Goal: Entertainment & Leisure: Consume media (video, audio)

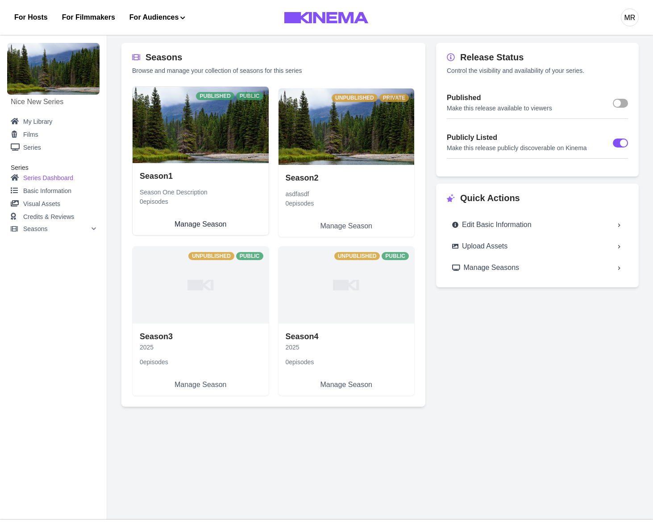
click at [197, 163] on link "Season 1 Season One Description 0 episodes Manage Season" at bounding box center [201, 199] width 136 height 72
click at [221, 163] on link "Season 1 Season One Description 0 episodes Manage Season" at bounding box center [201, 199] width 136 height 72
click at [175, 163] on link "Season 1 Season One Description 0 episodes Manage Season" at bounding box center [201, 199] width 136 height 72
select select "**********"
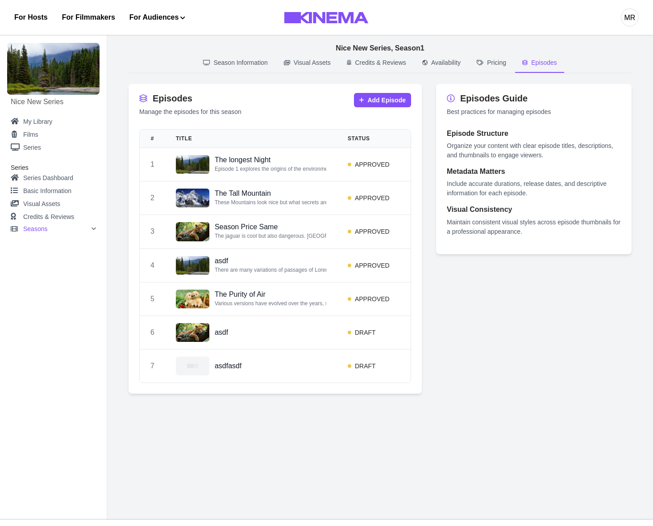
click at [556, 63] on p "Episodes" at bounding box center [544, 62] width 26 height 9
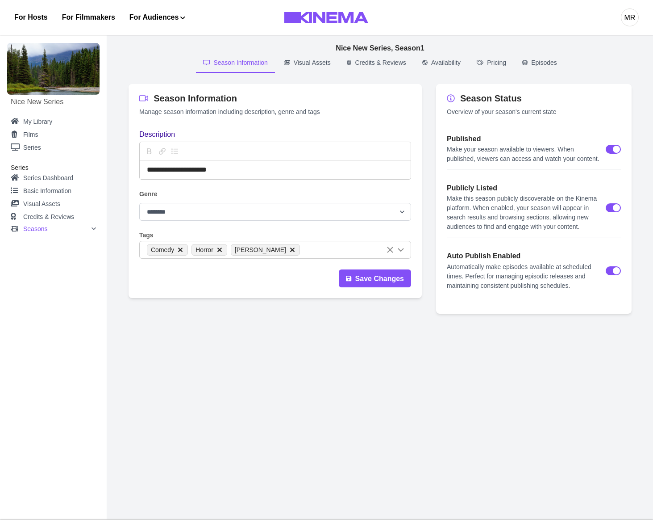
click at [252, 64] on p "Season Information" at bounding box center [240, 62] width 54 height 9
click at [460, 437] on main "**********" at bounding box center [380, 274] width 546 height 491
click at [57, 193] on link "Basic Information" at bounding box center [53, 190] width 85 height 13
click at [65, 178] on link "Series Dashboard" at bounding box center [53, 177] width 85 height 13
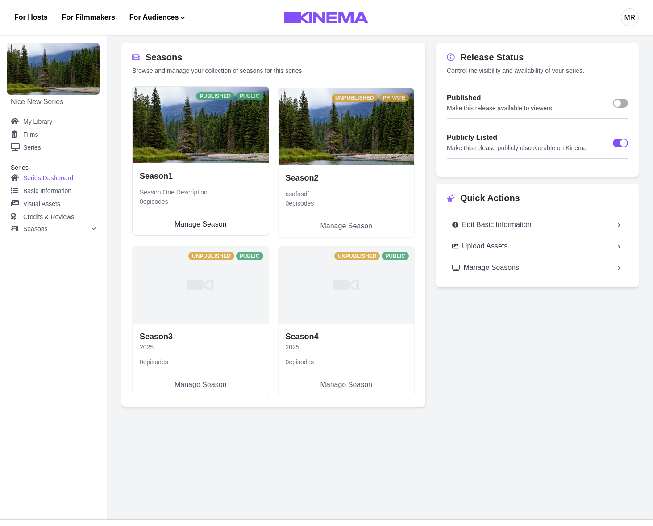
click at [175, 163] on link "Season 1 Season One Description 0 episodes Manage Season" at bounding box center [201, 199] width 136 height 72
select select "**********"
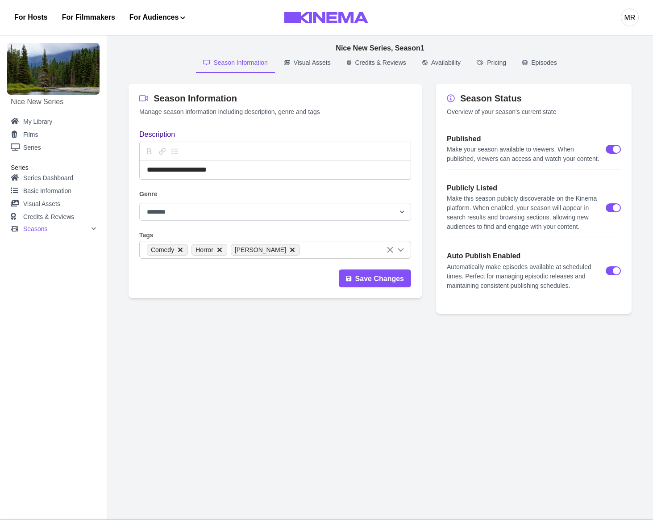
click at [54, 229] on div "Seasons" at bounding box center [59, 228] width 73 height 6
click at [45, 254] on link "Season 1" at bounding box center [60, 254] width 71 height 11
click at [48, 242] on link "Overview" at bounding box center [60, 241] width 71 height 11
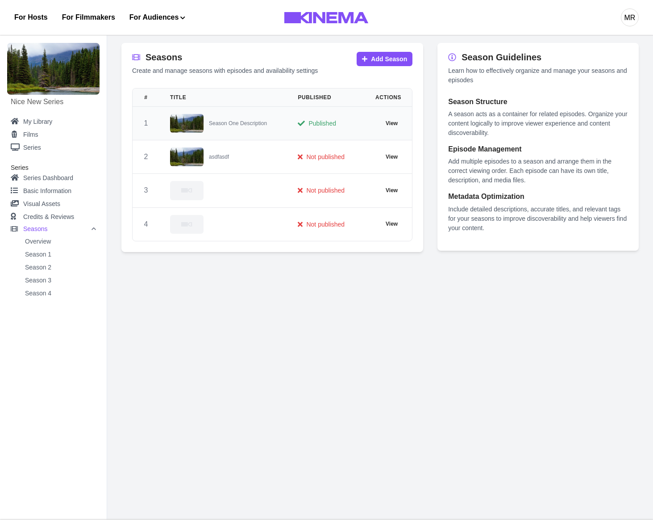
click at [326, 126] on p "Published" at bounding box center [323, 123] width 28 height 9
select select "**********"
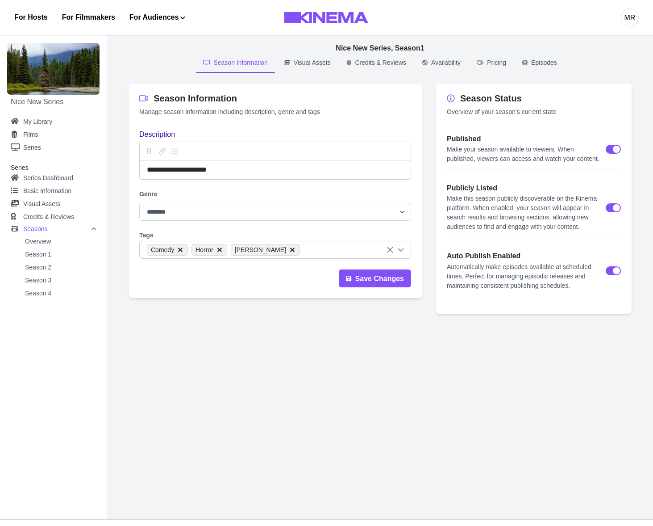
click at [547, 61] on p "Episodes" at bounding box center [544, 62] width 26 height 9
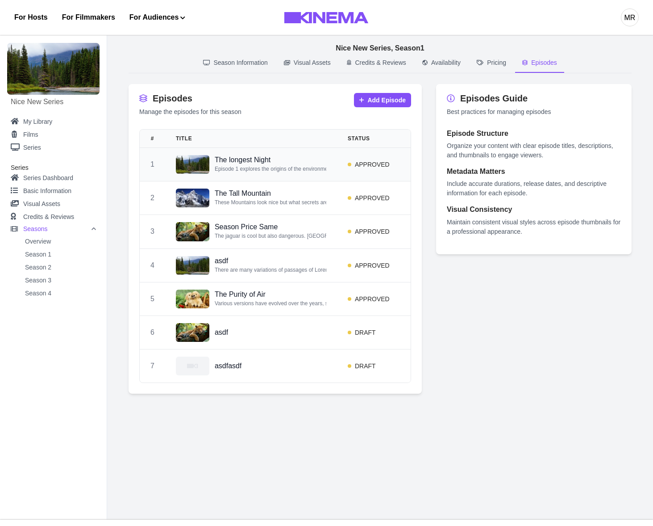
click at [321, 168] on p "Episode 1 explores the origins of the environmental movement among [DEMOGRAPHIC…" at bounding box center [271, 168] width 112 height 9
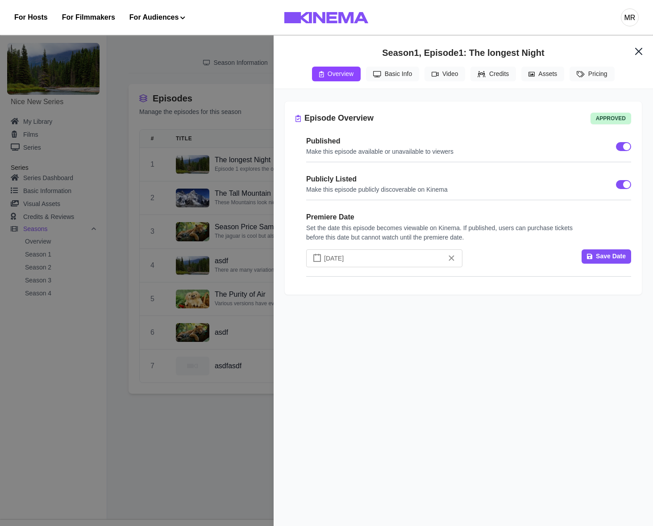
click at [187, 95] on div "**********" at bounding box center [326, 263] width 653 height 526
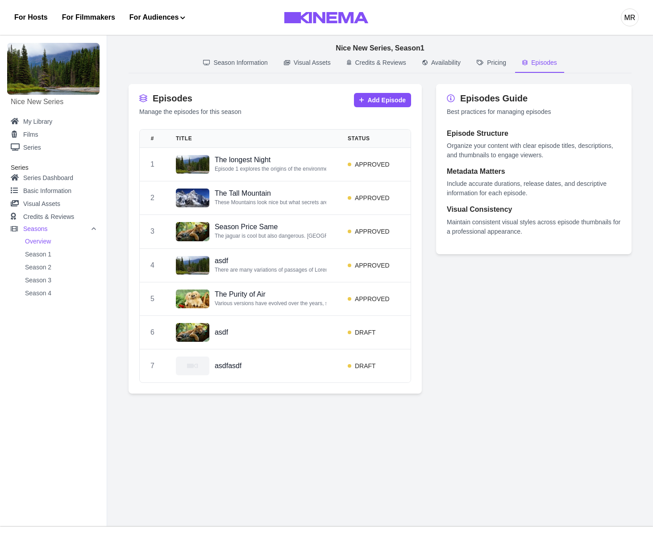
click at [39, 241] on link "Overview" at bounding box center [60, 241] width 71 height 11
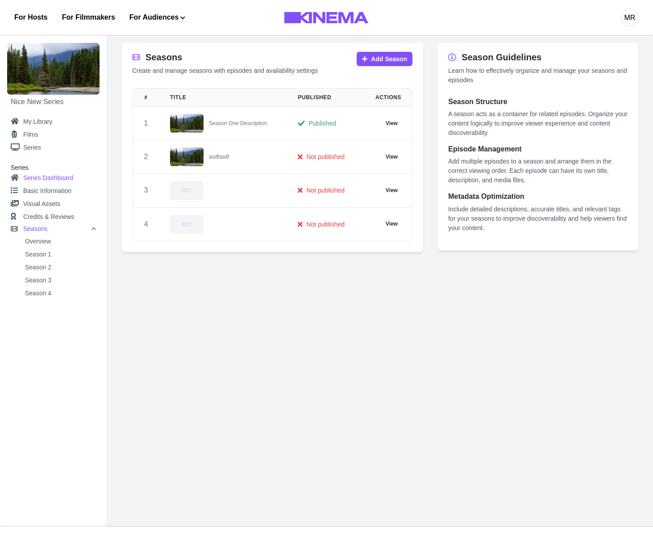
click at [50, 173] on link "Series Dashboard" at bounding box center [53, 177] width 85 height 13
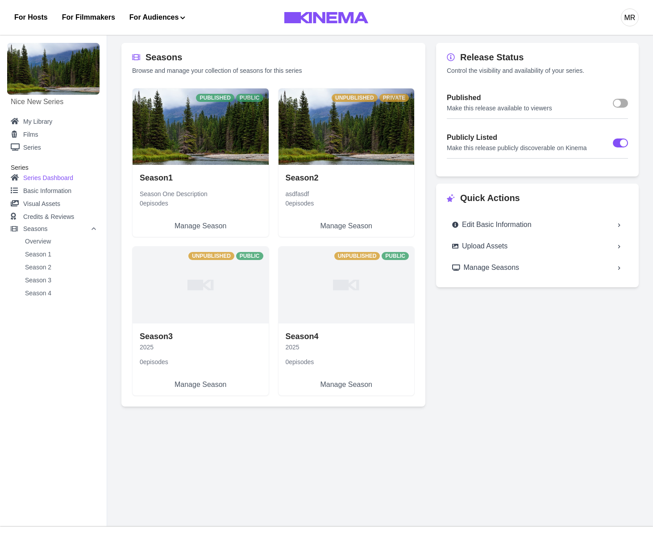
click at [622, 105] on span at bounding box center [620, 103] width 15 height 9
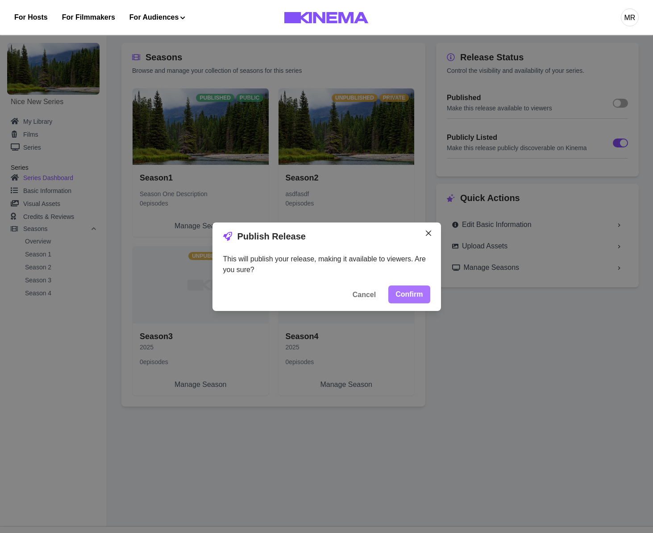
click at [413, 293] on button "Confirm" at bounding box center [409, 294] width 42 height 18
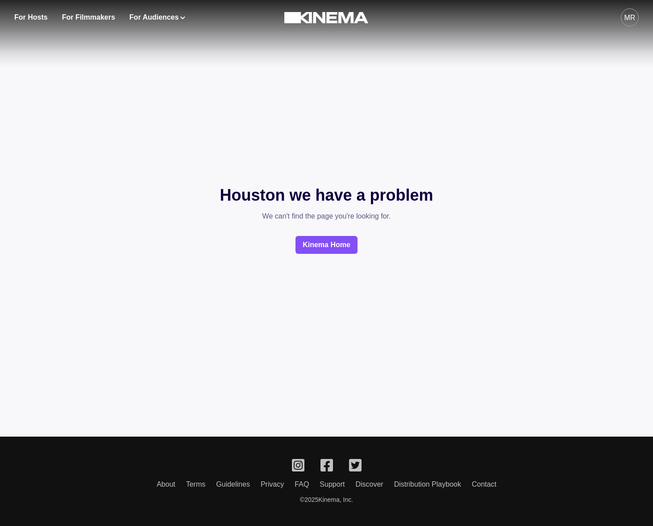
drag, startPoint x: 313, startPoint y: 183, endPoint x: 413, endPoint y: 122, distance: 116.5
click at [315, 183] on p "Houston we have a problem" at bounding box center [326, 195] width 213 height 24
click at [470, 240] on div "Houston we have a problem We can't find the page you're looking for. Kinema Home" at bounding box center [326, 218] width 653 height 386
click at [432, 291] on div "Houston we have a problem We can't find the page you're looking for. Kinema Home" at bounding box center [326, 218] width 653 height 386
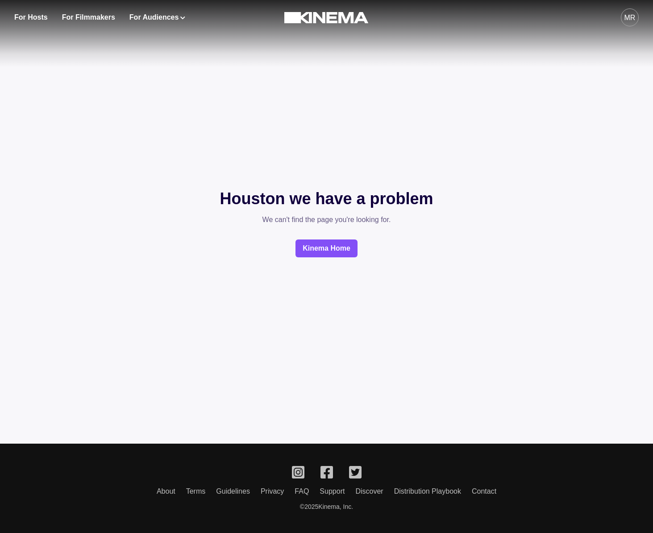
click at [359, 145] on div "Houston we have a problem We can't find the page you're looking for. Kinema Home" at bounding box center [326, 221] width 653 height 393
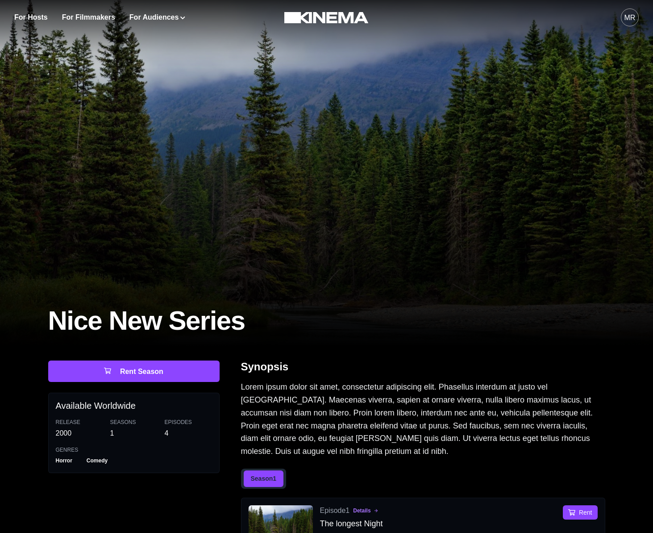
click at [224, 241] on div at bounding box center [326, 173] width 653 height 346
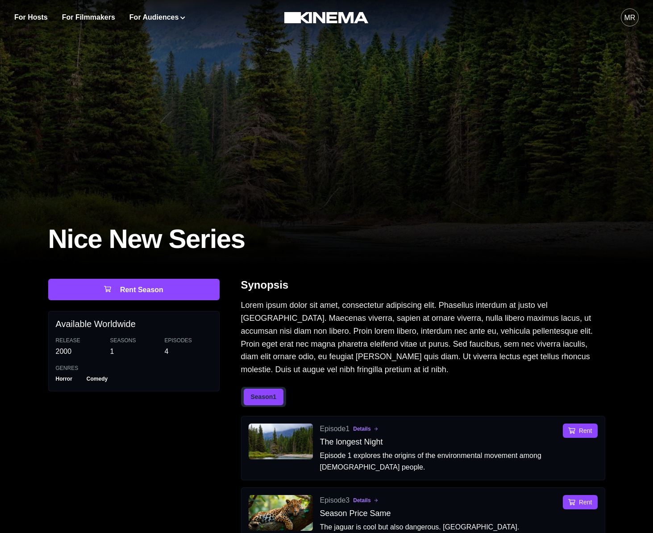
scroll to position [100, 0]
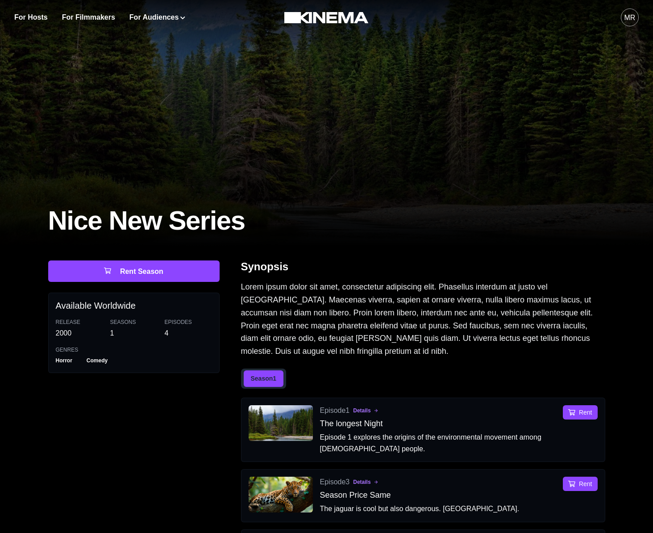
click at [469, 411] on div "Episode 1 Details" at bounding box center [438, 410] width 236 height 11
click at [521, 412] on div "Episode 1 Details" at bounding box center [438, 410] width 236 height 11
click at [575, 406] on button "Rent" at bounding box center [580, 412] width 34 height 14
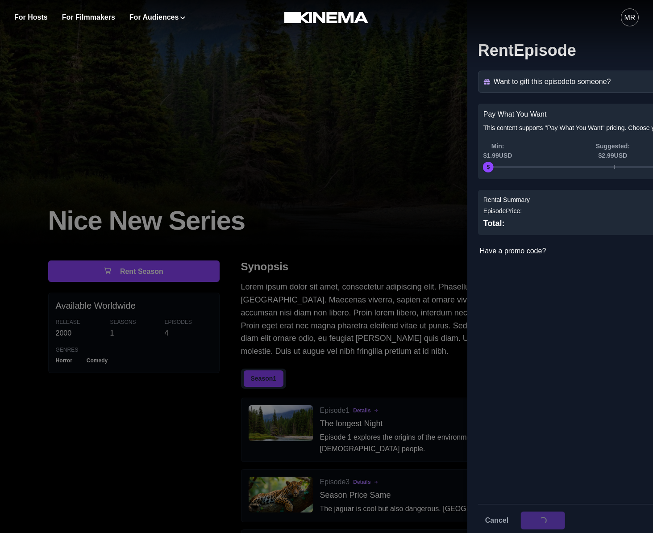
click at [588, 411] on div "Want to gift this episode to someone? Gift Recipients Recipient Name * Recipien…" at bounding box center [617, 282] width 279 height 422
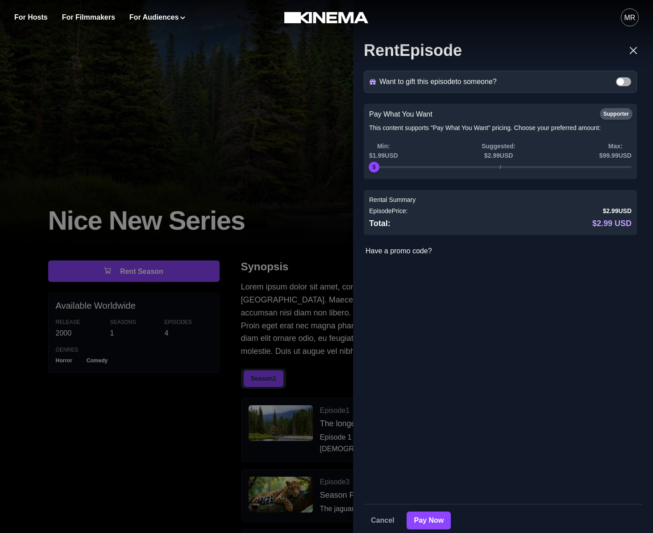
click at [162, 246] on div "Rent Episode Want to gift this episode to someone? Gift Recipients Recipient Na…" at bounding box center [326, 266] width 653 height 533
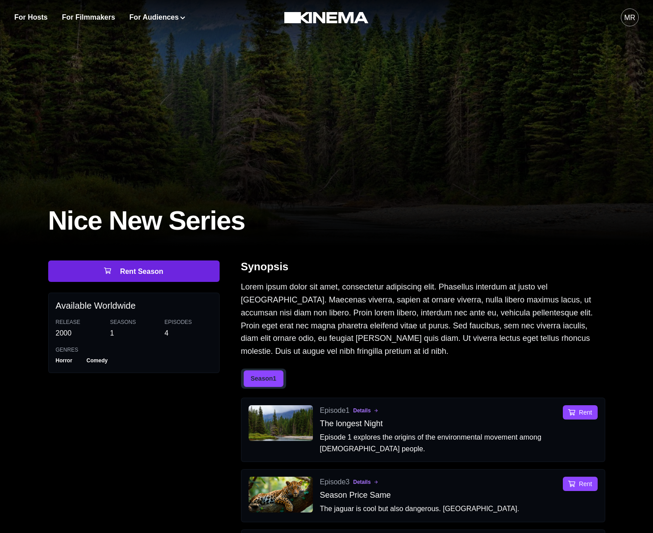
click at [174, 267] on button "Rent Season" at bounding box center [133, 270] width 171 height 21
select select "**********"
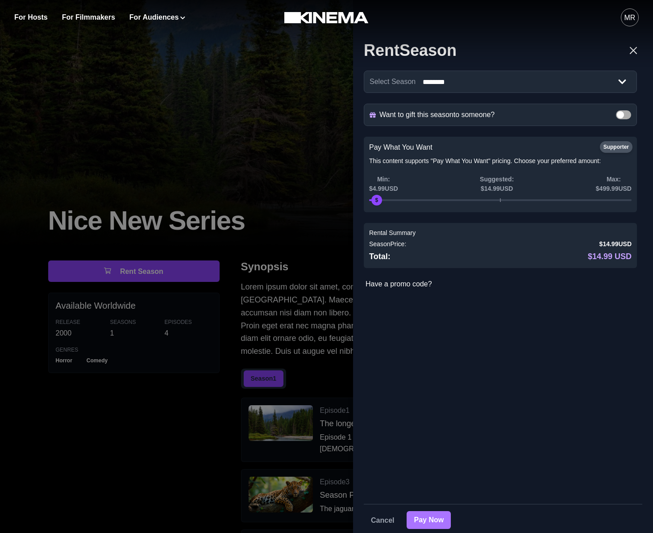
click at [427, 529] on div "Cancel Pay Now" at bounding box center [503, 516] width 279 height 25
click at [431, 516] on button "Pay Now" at bounding box center [429, 520] width 44 height 18
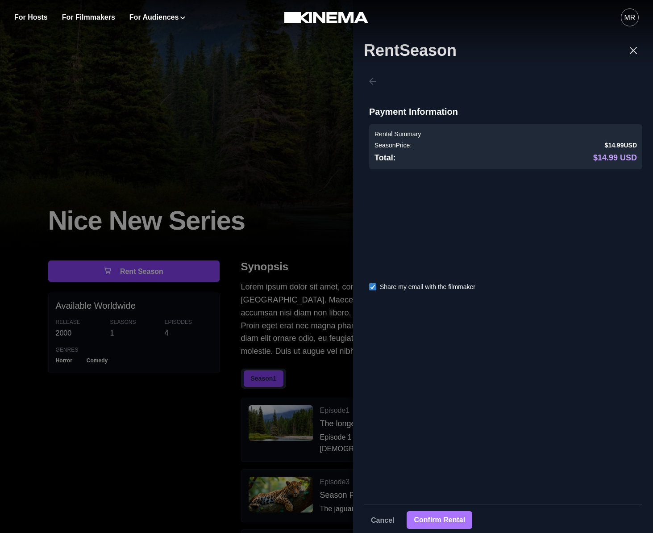
click at [449, 518] on button "Confirm Rental" at bounding box center [440, 520] width 66 height 18
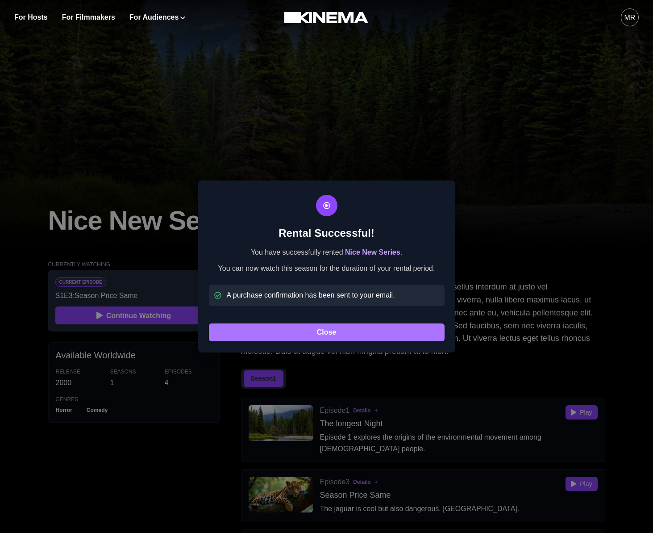
click at [340, 324] on button "Close" at bounding box center [327, 332] width 236 height 18
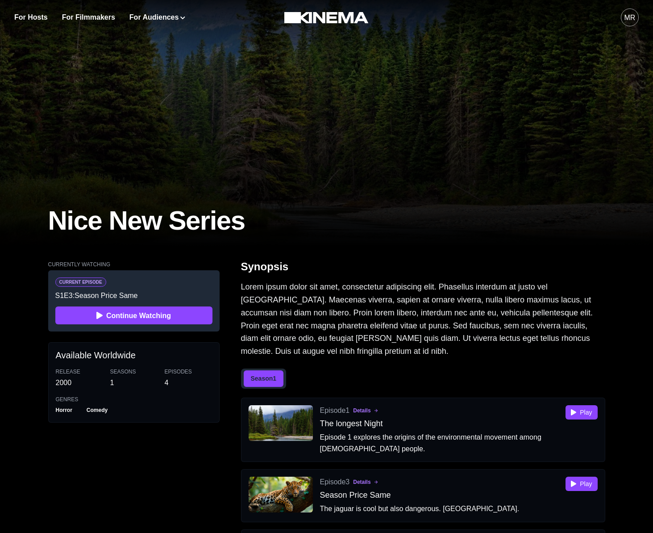
scroll to position [100, 0]
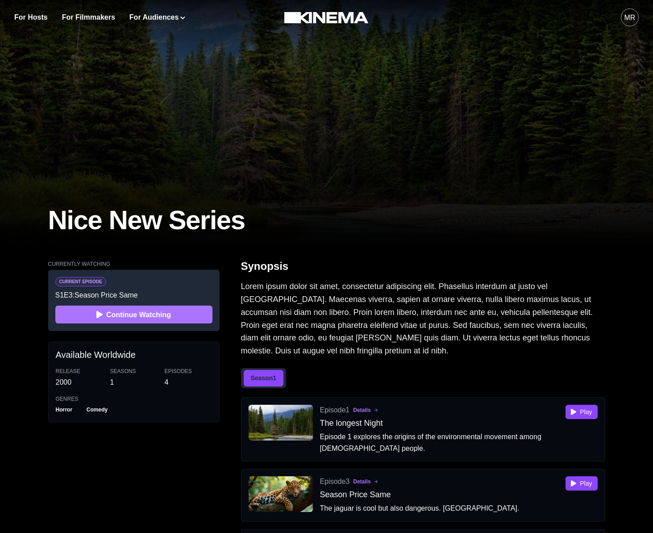
click at [156, 316] on button "Continue Watching" at bounding box center [133, 314] width 157 height 18
click at [578, 410] on button "Play" at bounding box center [582, 411] width 32 height 14
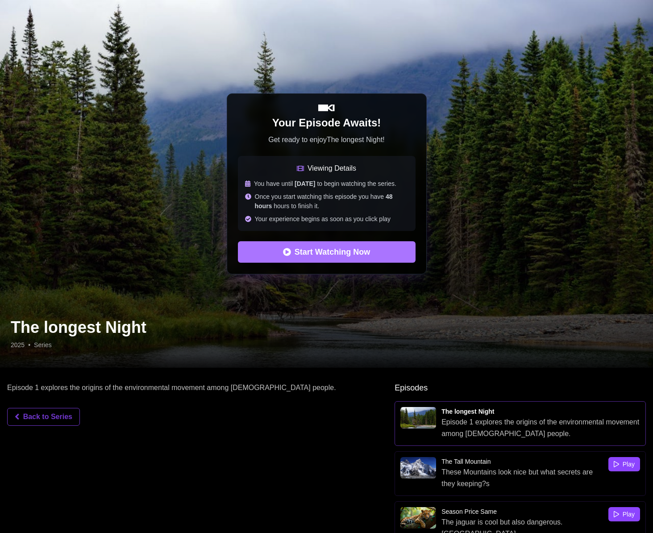
click at [305, 258] on button "Start Watching Now" at bounding box center [327, 251] width 178 height 21
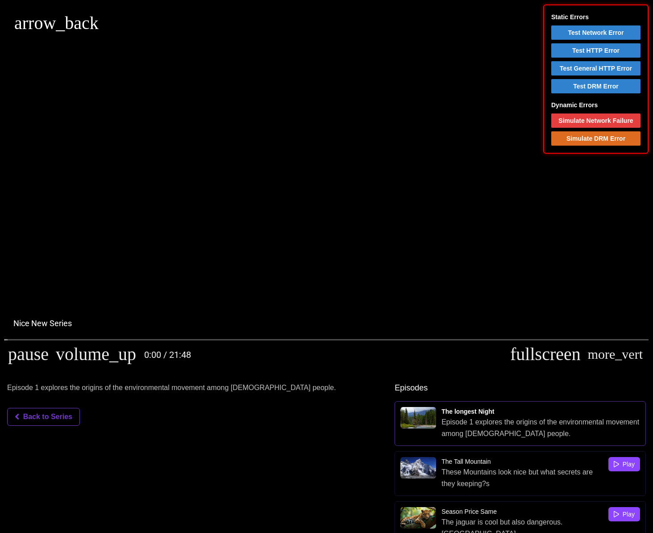
type input "********"
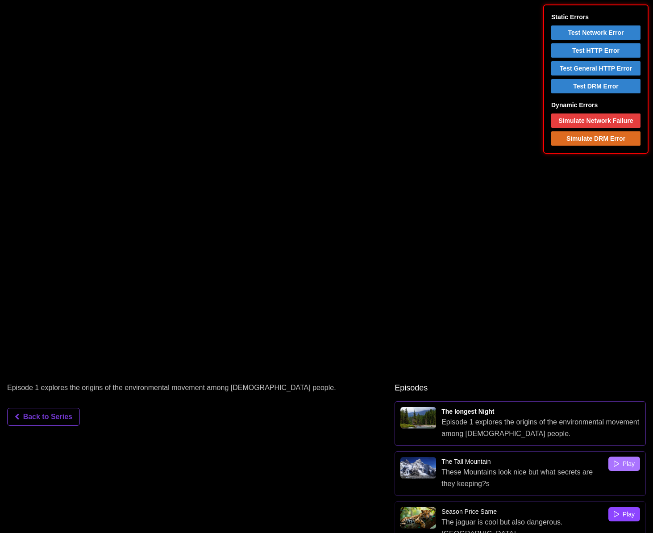
click at [619, 461] on icon "button" at bounding box center [616, 463] width 5 height 6
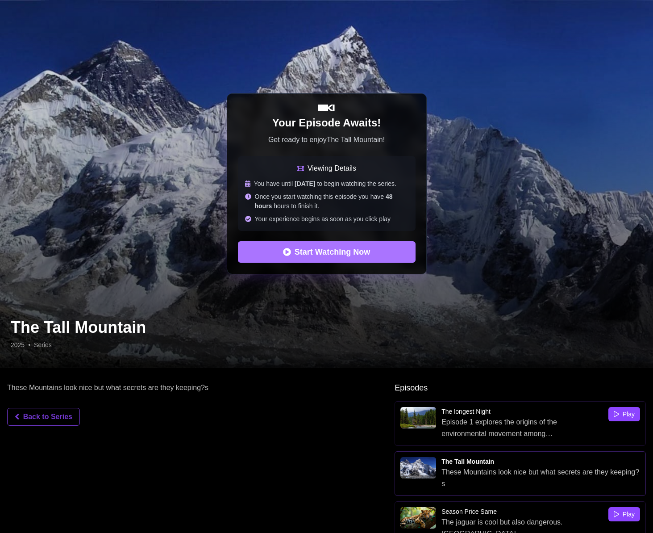
click at [302, 261] on button "Start Watching Now" at bounding box center [327, 251] width 178 height 21
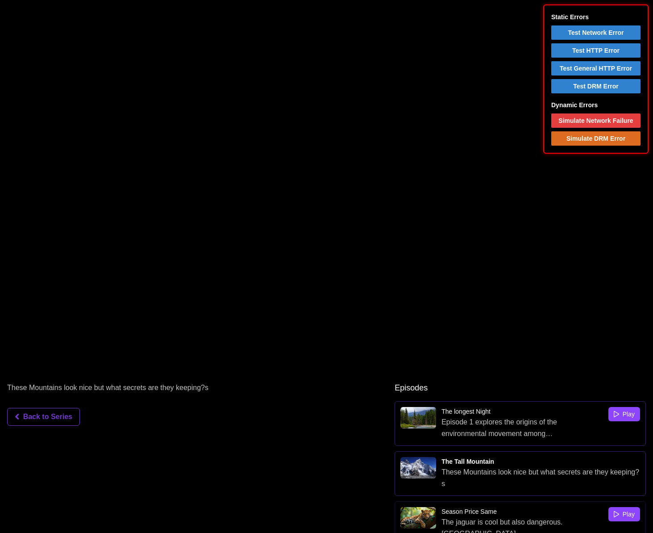
click at [502, 432] on p "Episode 1 explores the origins of the environmental movement among [DEMOGRAPHIC…" at bounding box center [522, 427] width 161 height 23
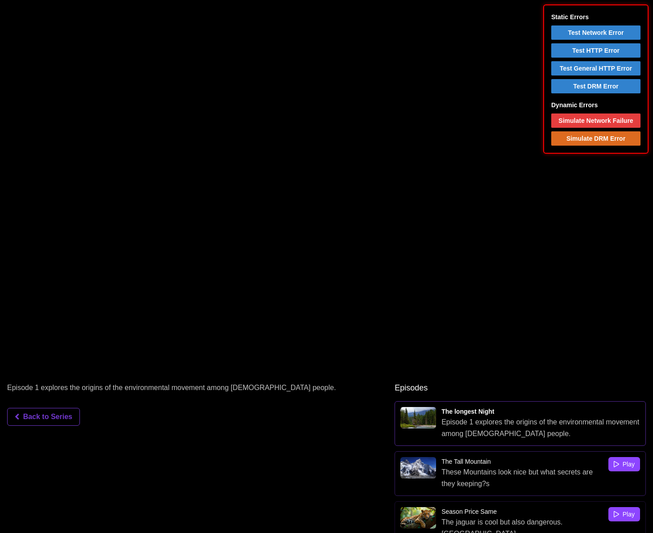
click at [486, 468] on p "These Mountains look nice but what secrets are they keeping?s" at bounding box center [522, 477] width 161 height 23
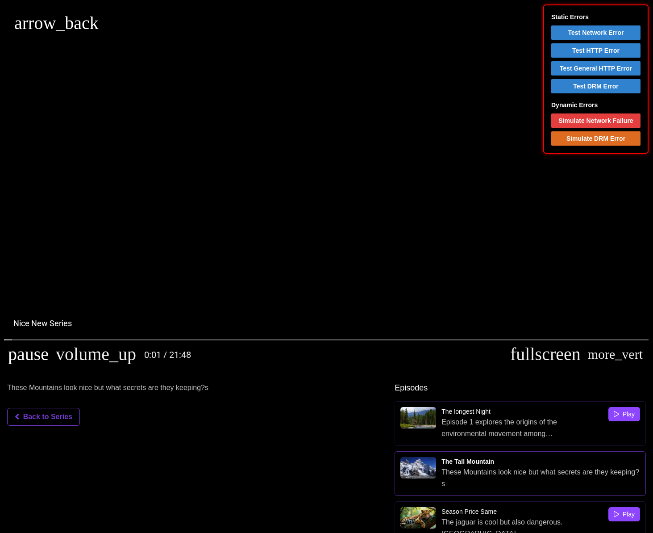
click at [14, 359] on button "pause" at bounding box center [28, 354] width 48 height 27
type input "*******"
click at [236, 345] on div at bounding box center [371, 354] width 271 height 27
click at [62, 336] on div "volume_off" at bounding box center [326, 183] width 653 height 367
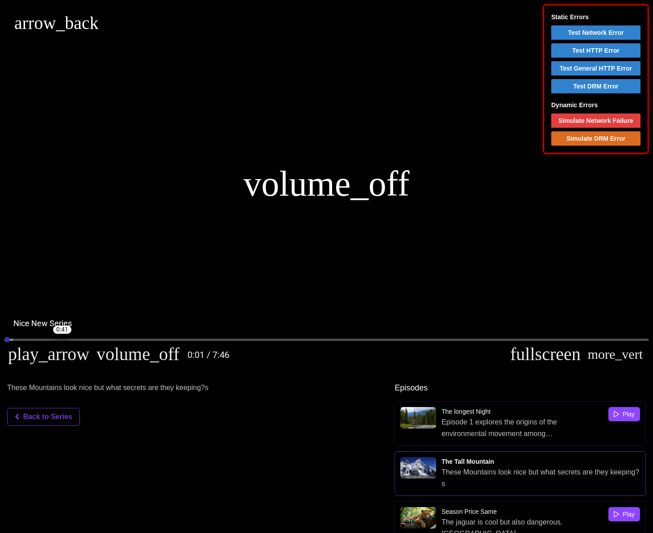
click at [61, 337] on input "Seek" at bounding box center [326, 339] width 644 height 5
click at [487, 419] on p "Episode 1 explores the origins of the environmental movement among [DEMOGRAPHIC…" at bounding box center [522, 427] width 161 height 23
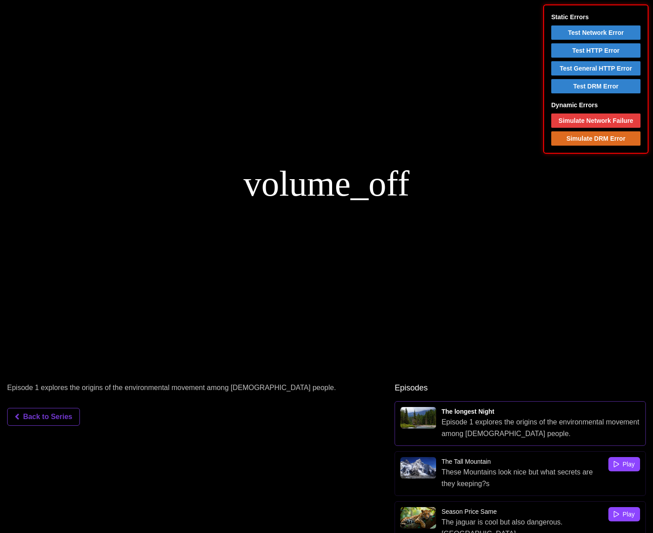
type input "********"
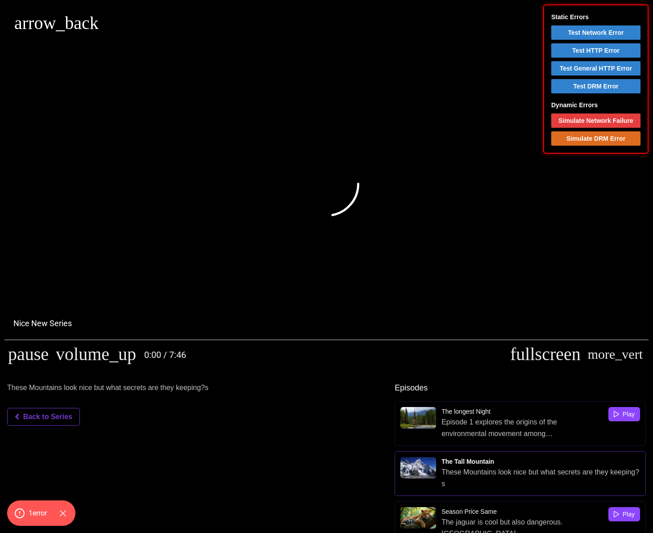
type input "********"
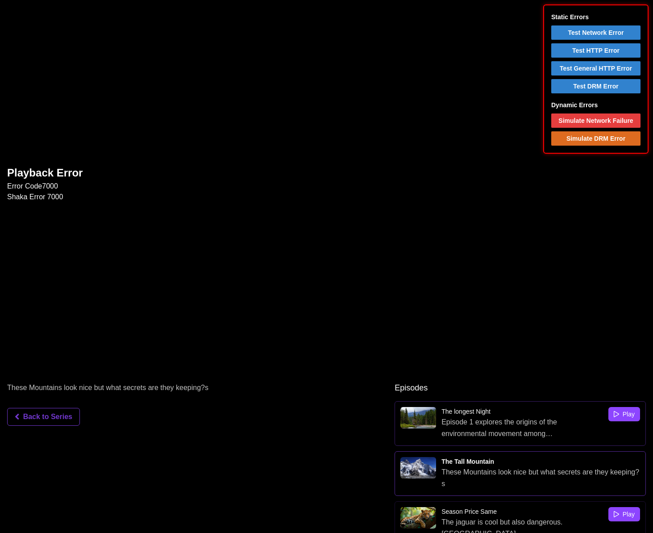
click at [442, 421] on p "Episode 1 explores the origins of the environmental movement among [DEMOGRAPHIC…" at bounding box center [522, 427] width 161 height 23
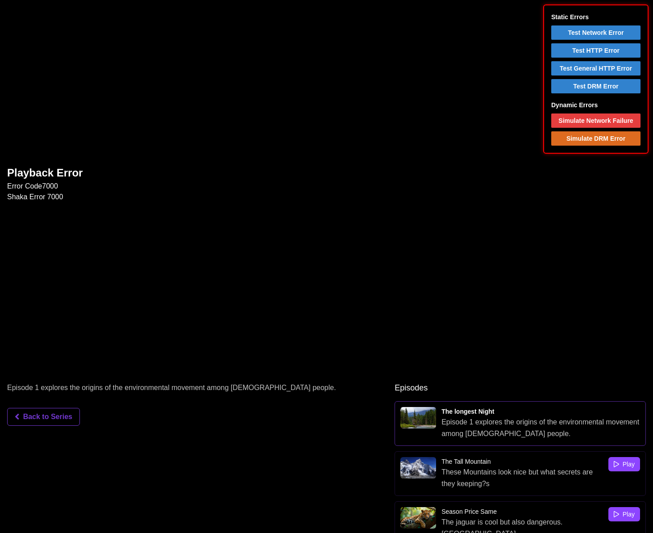
click at [32, 418] on link "Back to Series" at bounding box center [43, 417] width 73 height 18
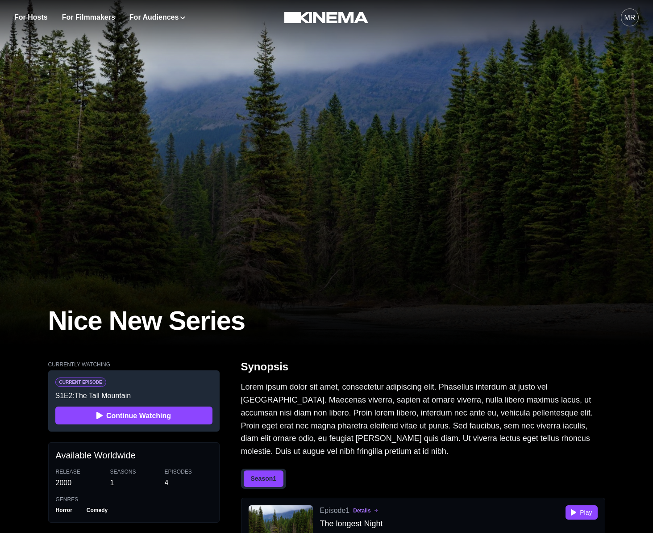
drag, startPoint x: 149, startPoint y: 408, endPoint x: 234, endPoint y: 328, distance: 116.9
click at [590, 509] on button "Play" at bounding box center [582, 512] width 32 height 14
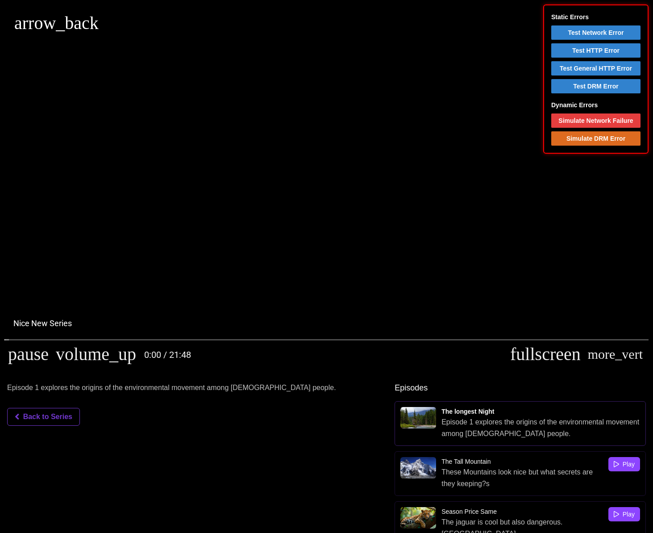
type input "*******"
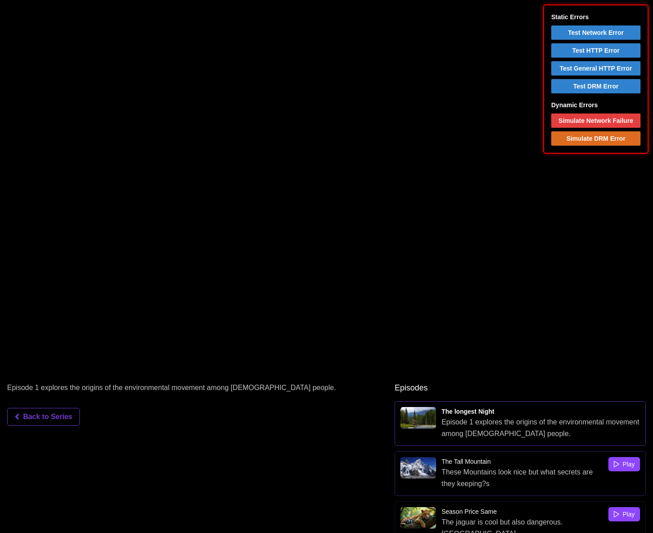
click at [511, 478] on p "These Mountains look nice but what secrets are they keeping?s" at bounding box center [522, 477] width 161 height 23
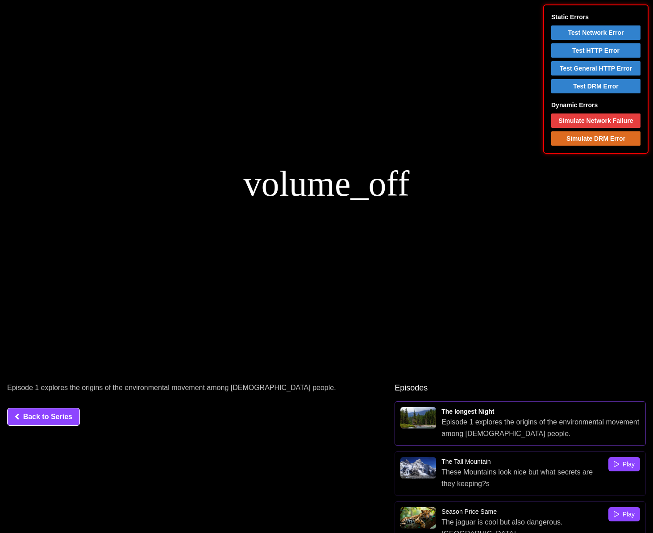
click at [55, 421] on link "Back to Series" at bounding box center [43, 417] width 73 height 18
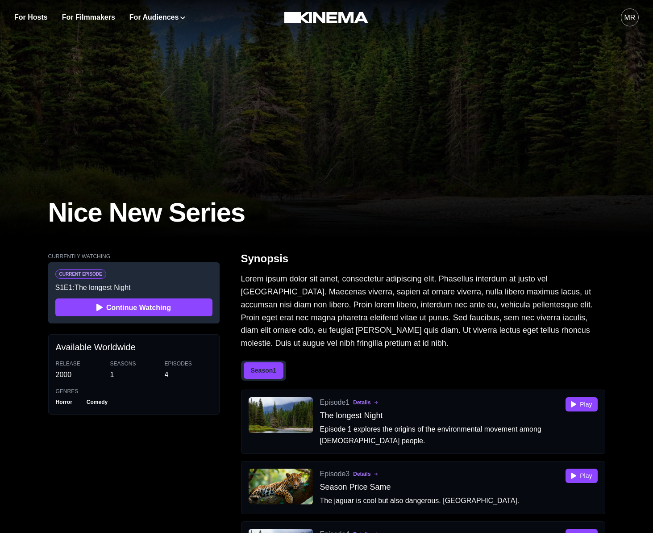
scroll to position [121, 0]
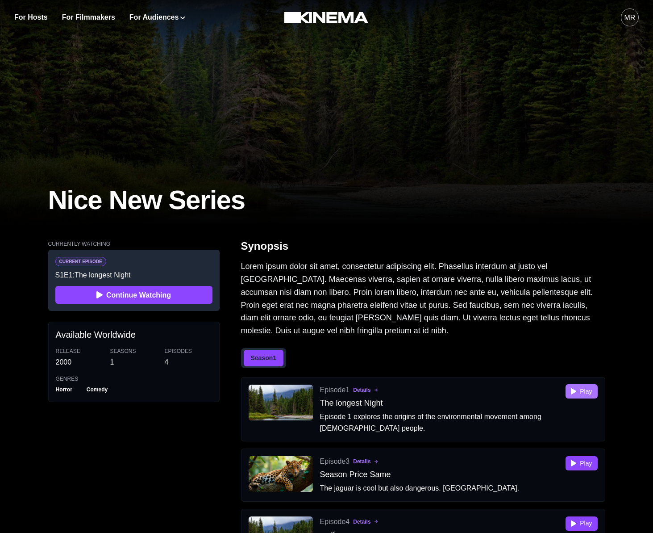
click at [587, 397] on button "Play" at bounding box center [582, 391] width 32 height 14
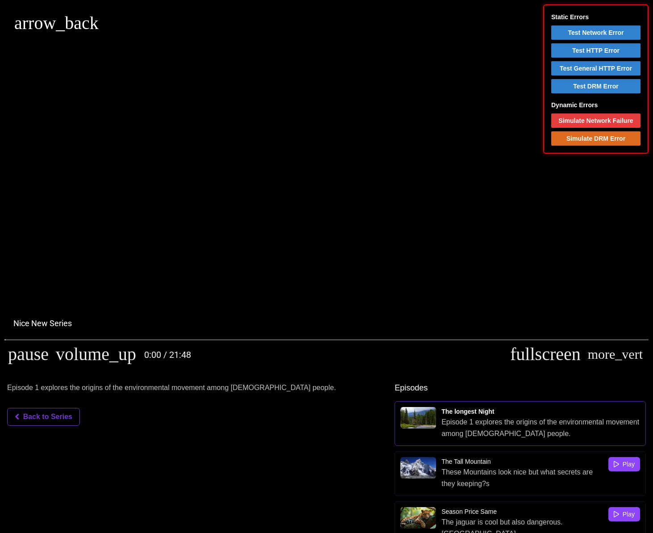
type input "********"
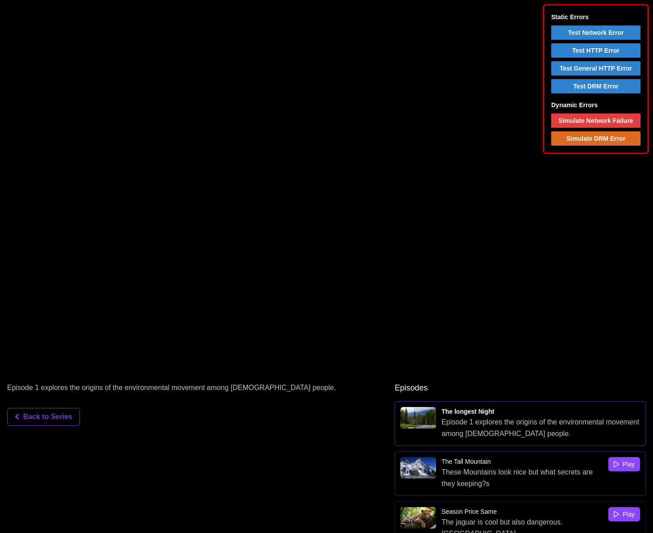
click at [546, 471] on p "These Mountains look nice but what secrets are they keeping?s" at bounding box center [522, 477] width 161 height 23
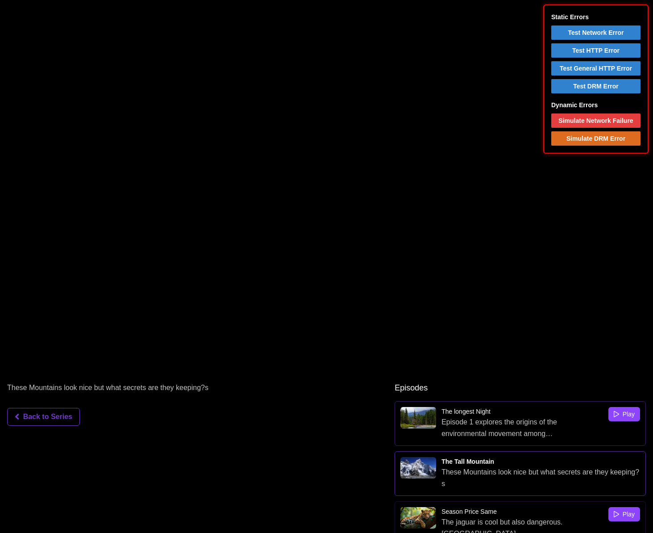
click at [538, 430] on p "Episode 1 explores the origins of the environmental movement among [DEMOGRAPHIC…" at bounding box center [522, 427] width 161 height 23
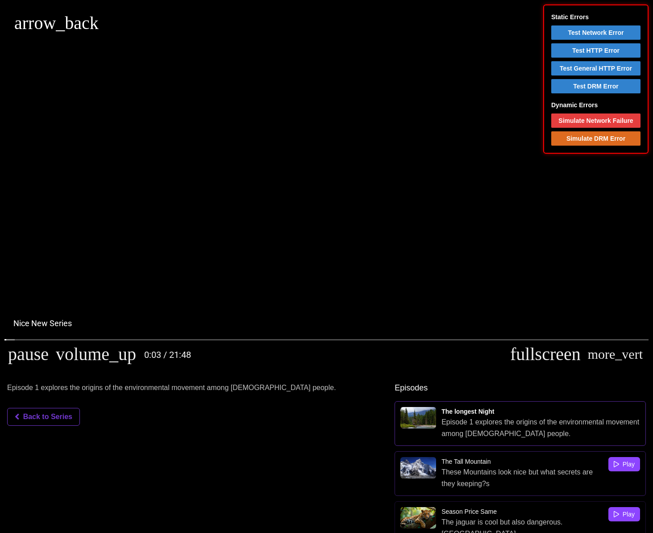
type input "********"
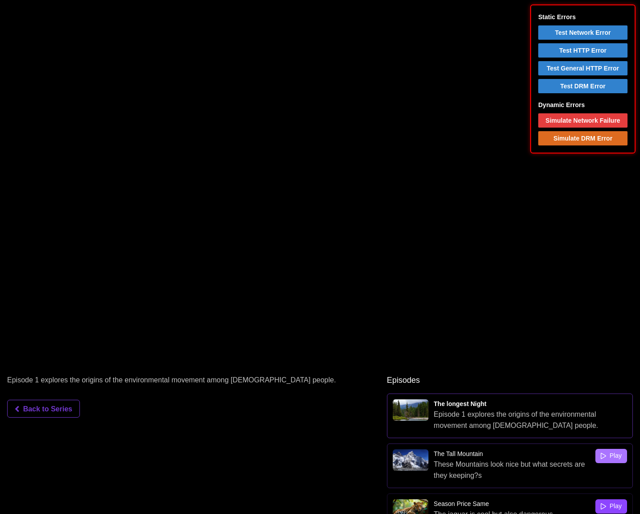
click at [601, 451] on button "Play" at bounding box center [612, 456] width 32 height 14
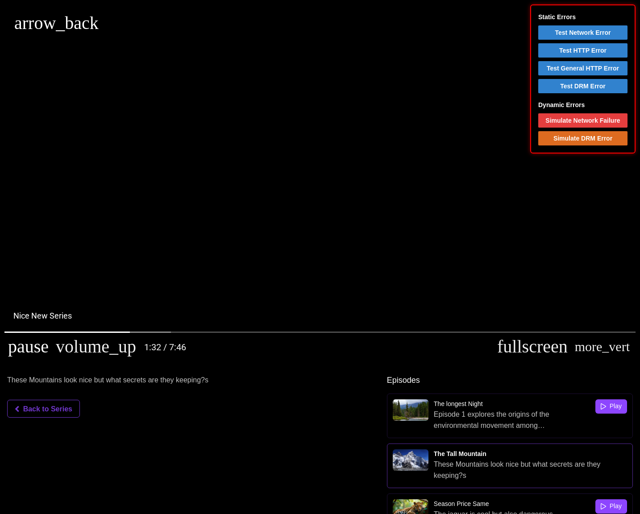
click at [26, 348] on button "pause" at bounding box center [28, 347] width 48 height 27
click at [426, 305] on div "cast_connected Connected" at bounding box center [320, 180] width 640 height 360
drag, startPoint x: 16, startPoint y: 350, endPoint x: 236, endPoint y: 51, distance: 371.1
click at [17, 350] on button "pause" at bounding box center [28, 347] width 48 height 27
type input "**********"
